Goal: Navigation & Orientation: Understand site structure

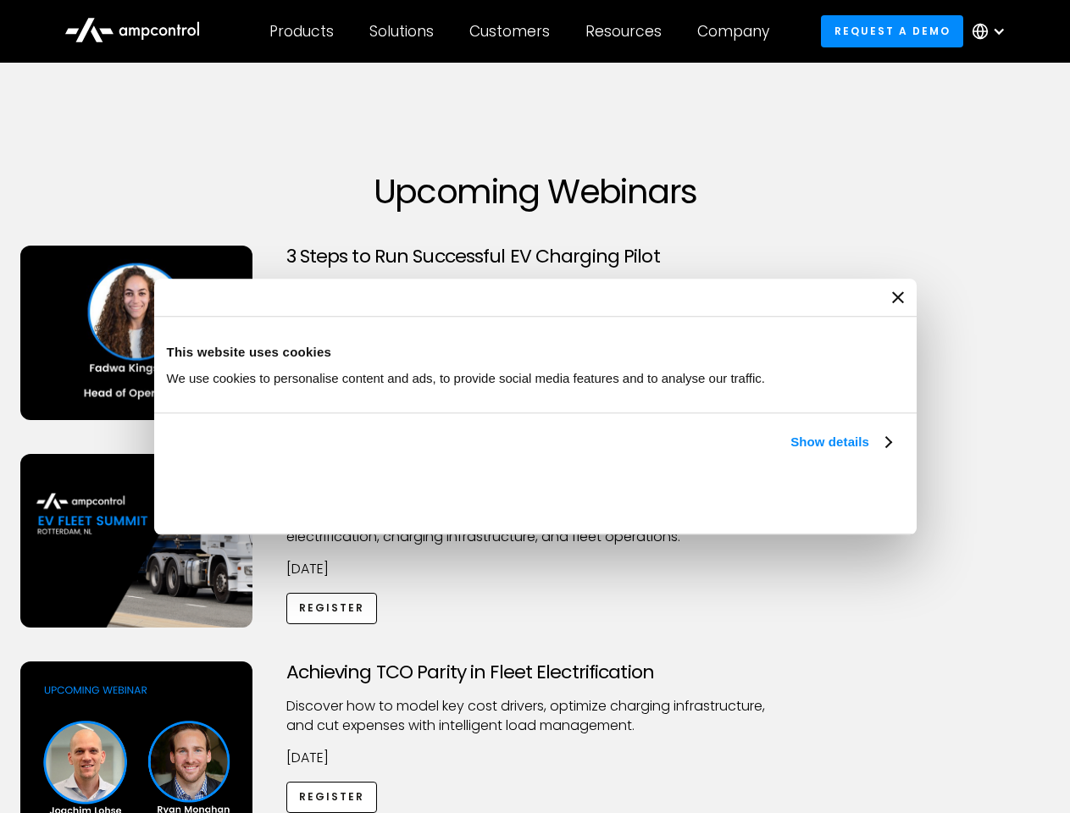
click at [790, 452] on link "Show details" at bounding box center [840, 442] width 100 height 20
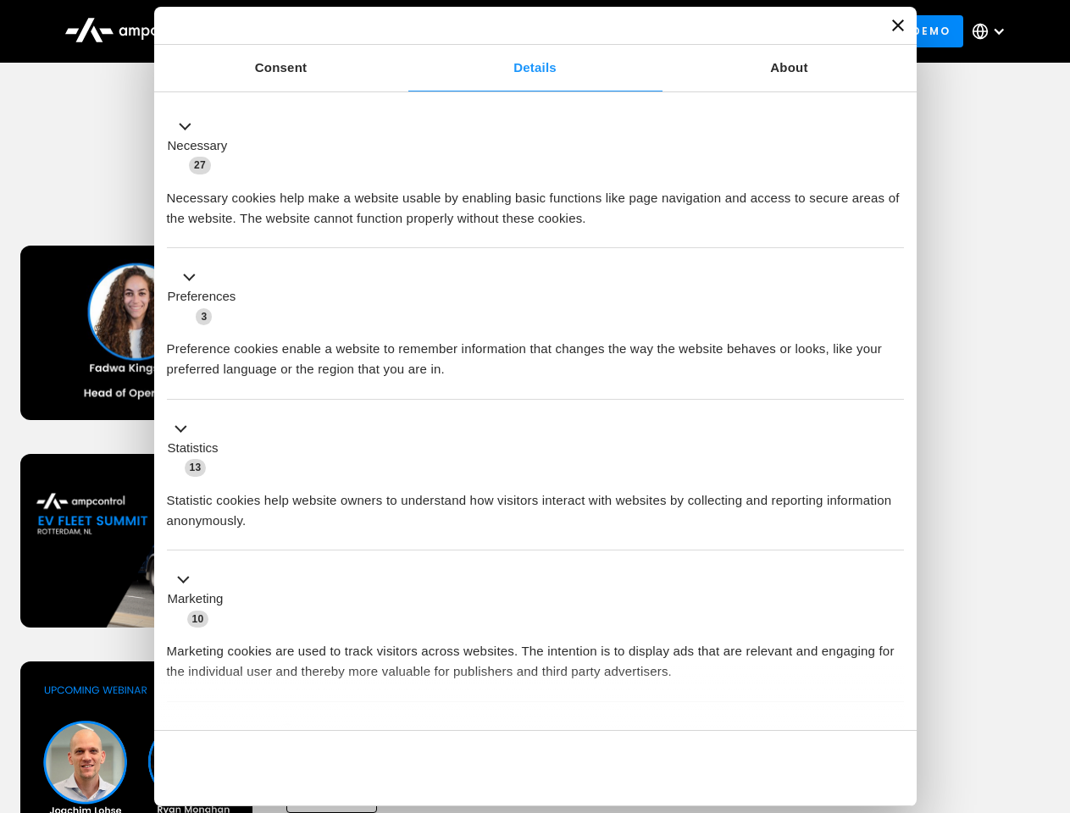
click at [893, 701] on ul "Necessary 27 Necessary cookies help make a website usable by enabling basic fun…" at bounding box center [534, 446] width 753 height 698
click at [1051, 683] on div "Achieving TCO Parity in Fleet Electrification Discover how to model key cost dr…" at bounding box center [535, 794] width 1064 height 266
click at [521, 31] on div "Customers" at bounding box center [509, 31] width 80 height 19
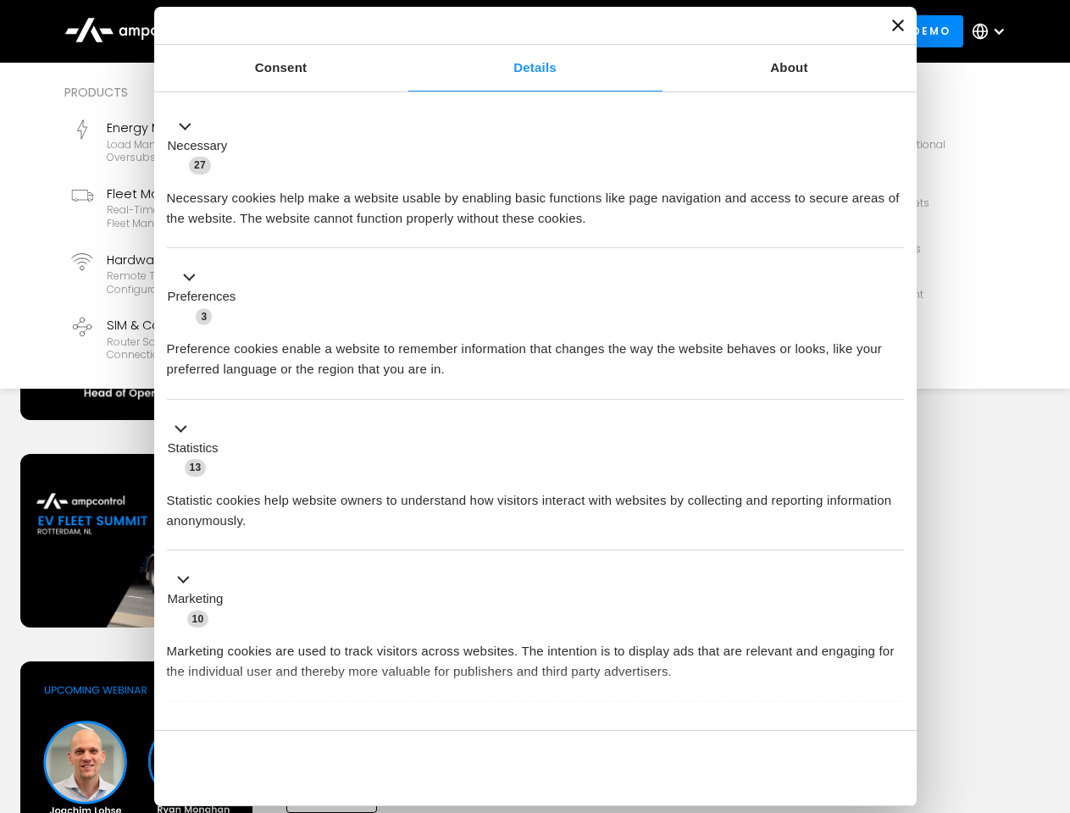
click at [301, 31] on div "Products" at bounding box center [301, 31] width 64 height 19
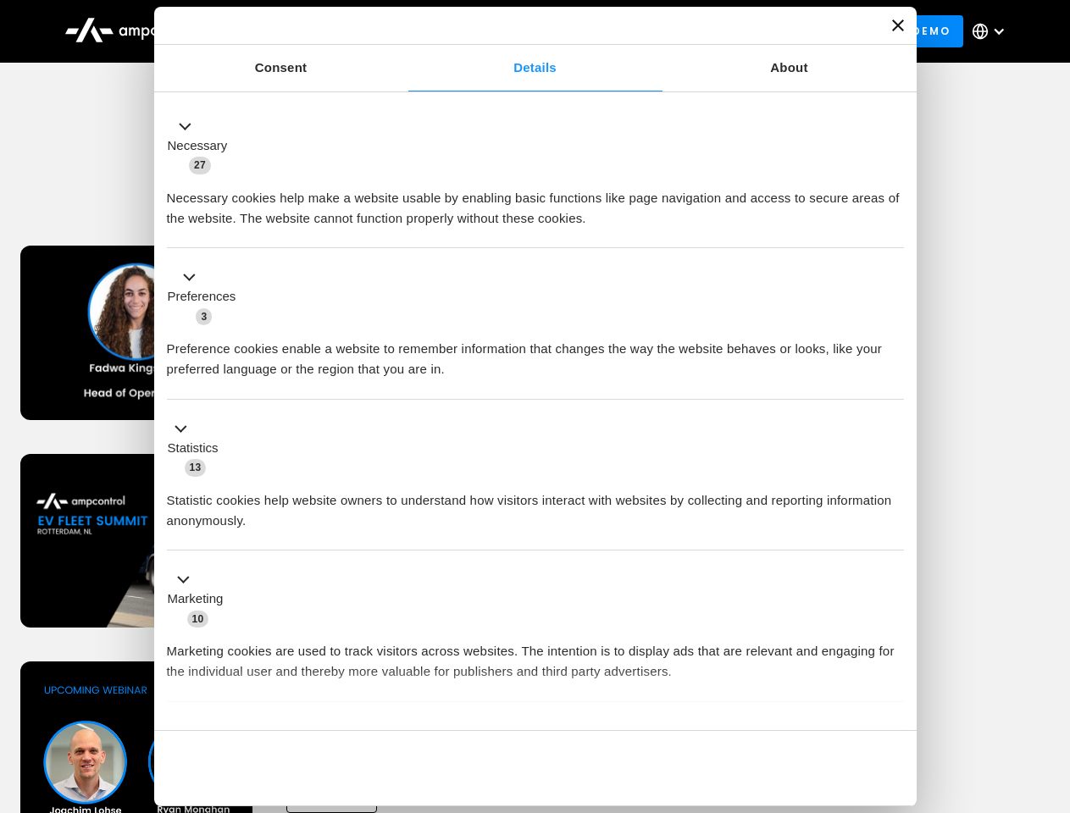
click at [402, 31] on div "Solutions" at bounding box center [401, 31] width 64 height 19
click at [512, 31] on div "Customers" at bounding box center [509, 31] width 80 height 19
click at [627, 31] on div "Resources" at bounding box center [623, 31] width 76 height 19
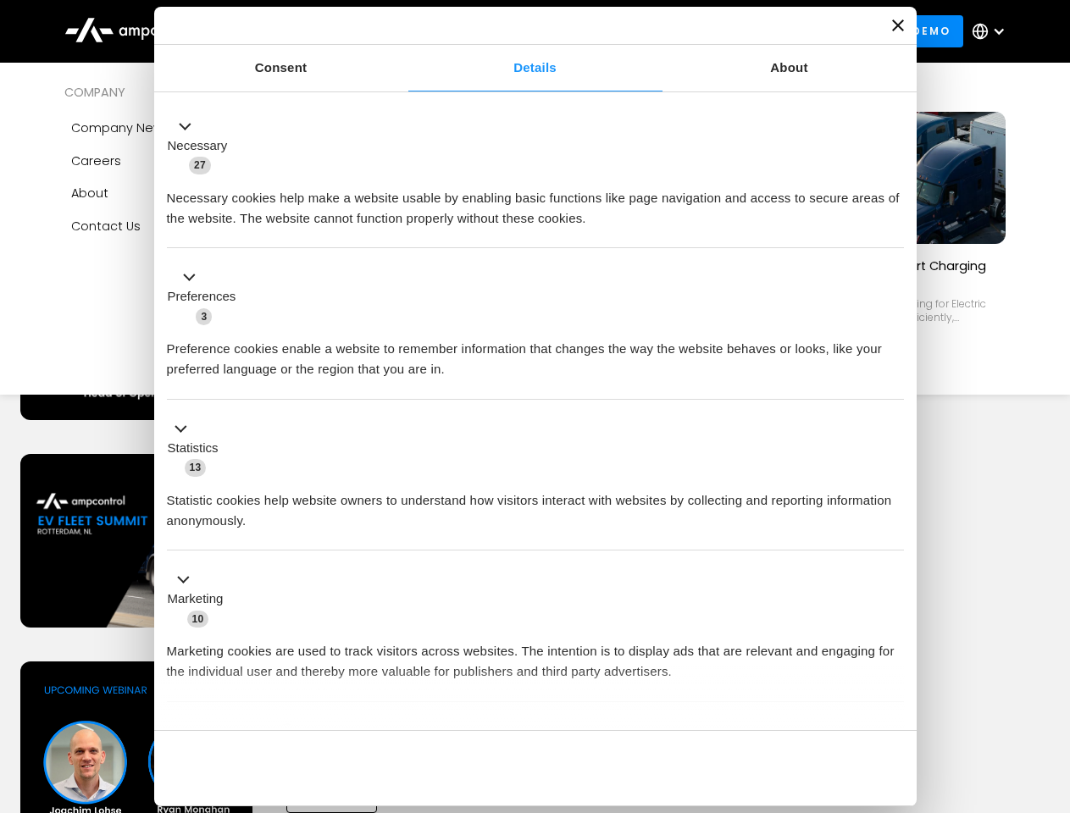
click at [738, 31] on div "Company" at bounding box center [733, 31] width 72 height 19
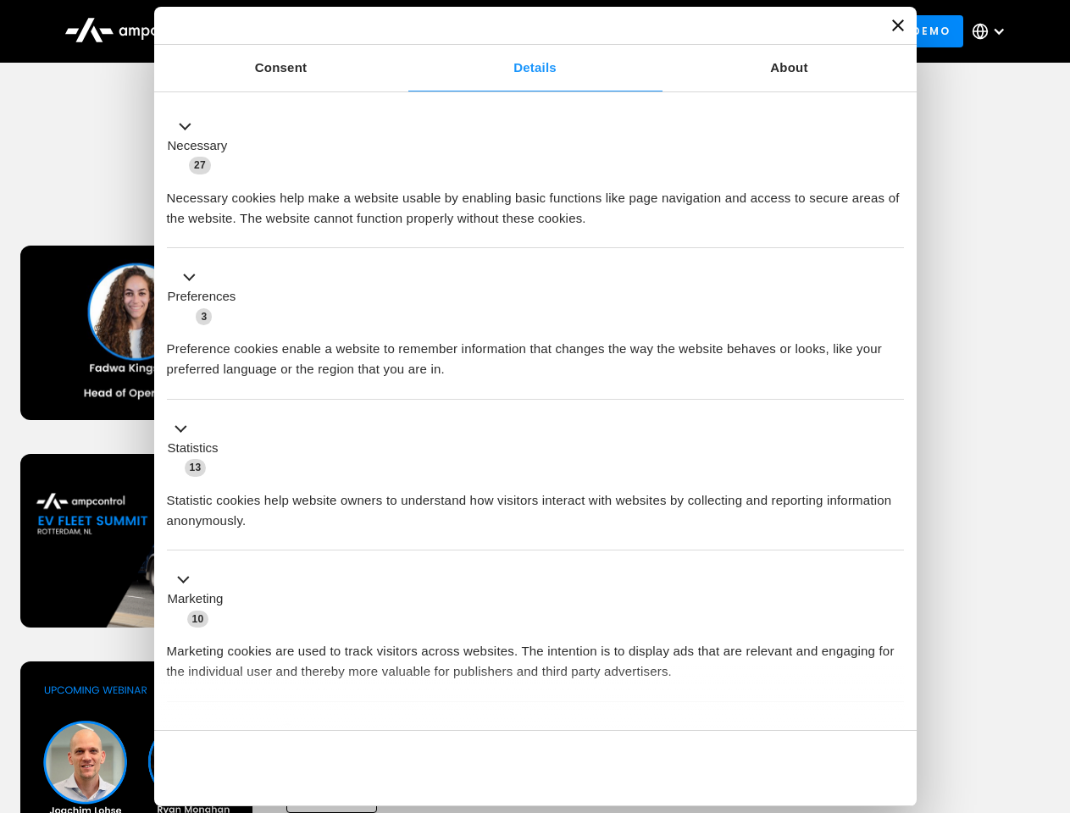
click at [993, 31] on div at bounding box center [999, 32] width 14 height 14
